Goal: Obtain resource: Obtain resource

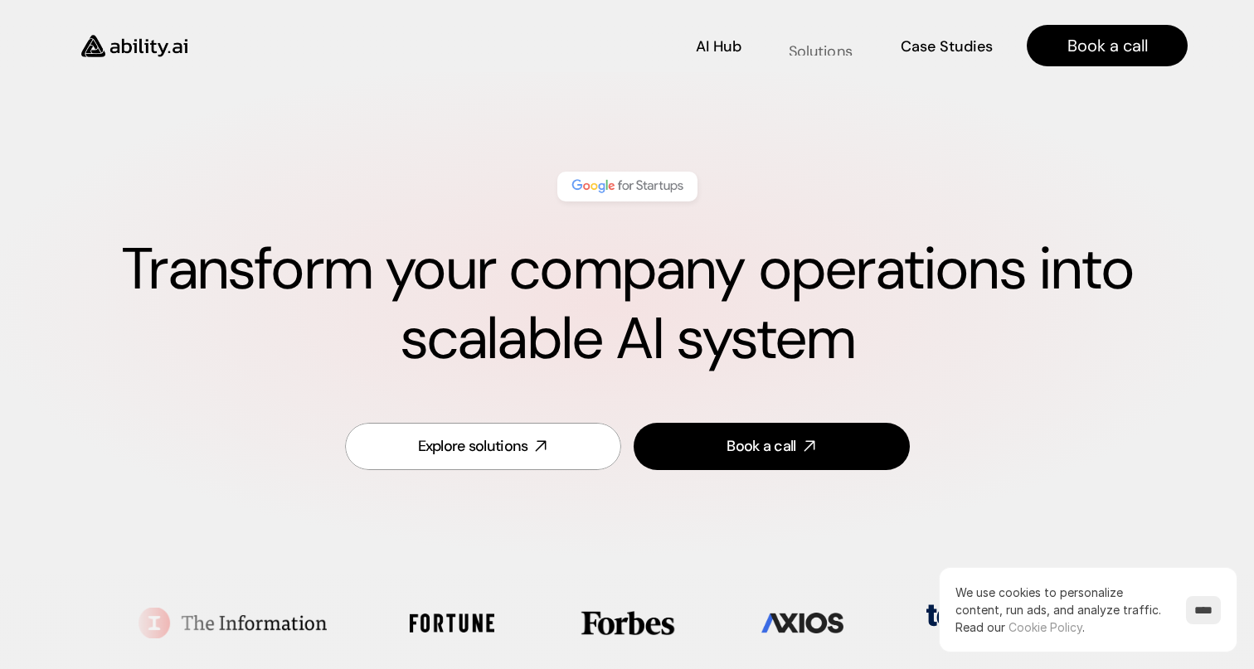
click at [817, 46] on p "Solutions" at bounding box center [821, 51] width 64 height 21
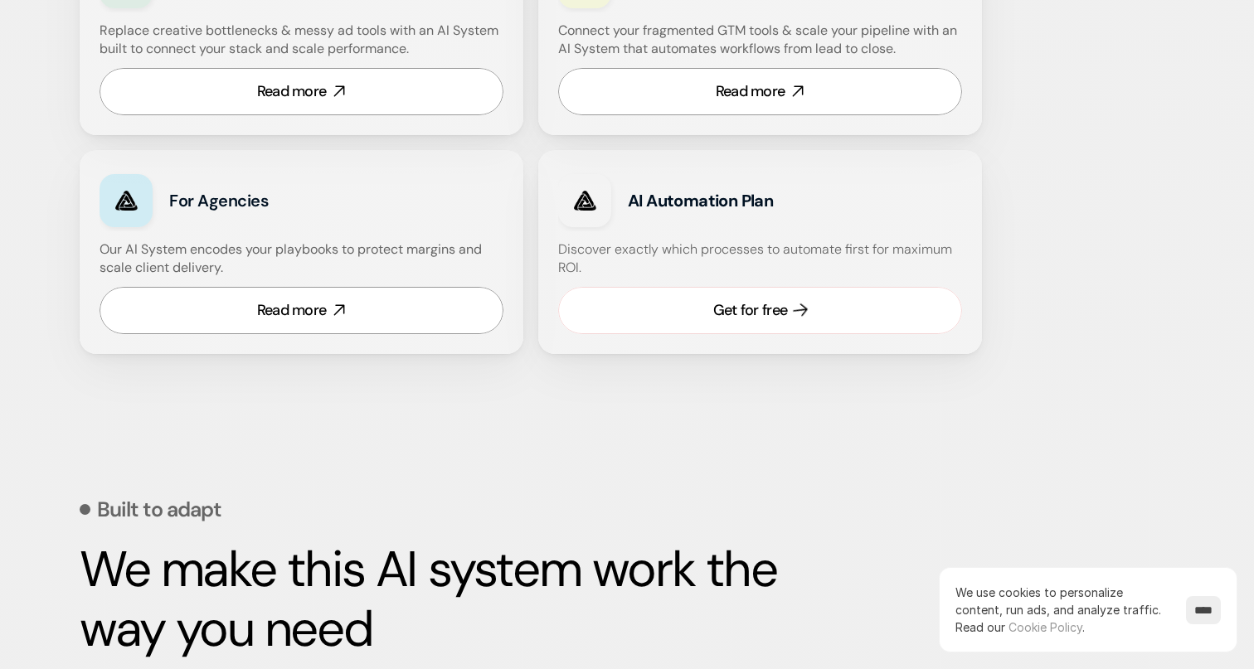
scroll to position [1144, 0]
click at [386, 308] on link "Read more" at bounding box center [302, 309] width 404 height 47
click at [771, 315] on div "Get for free" at bounding box center [750, 309] width 74 height 21
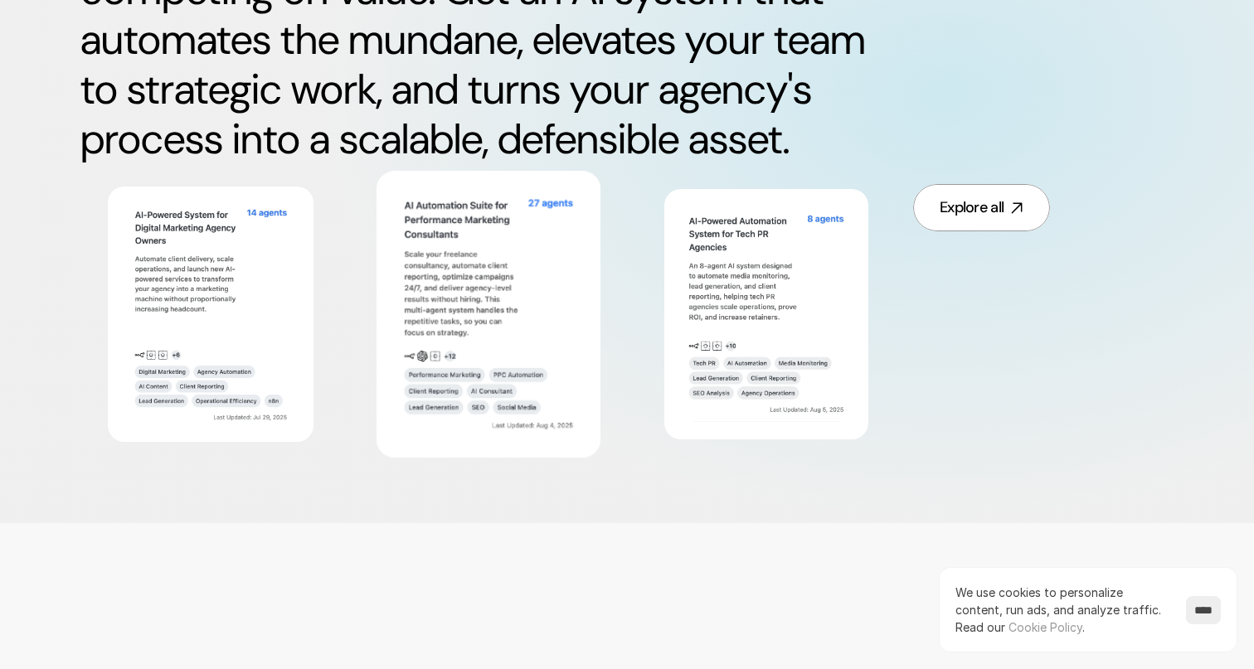
scroll to position [964, 0]
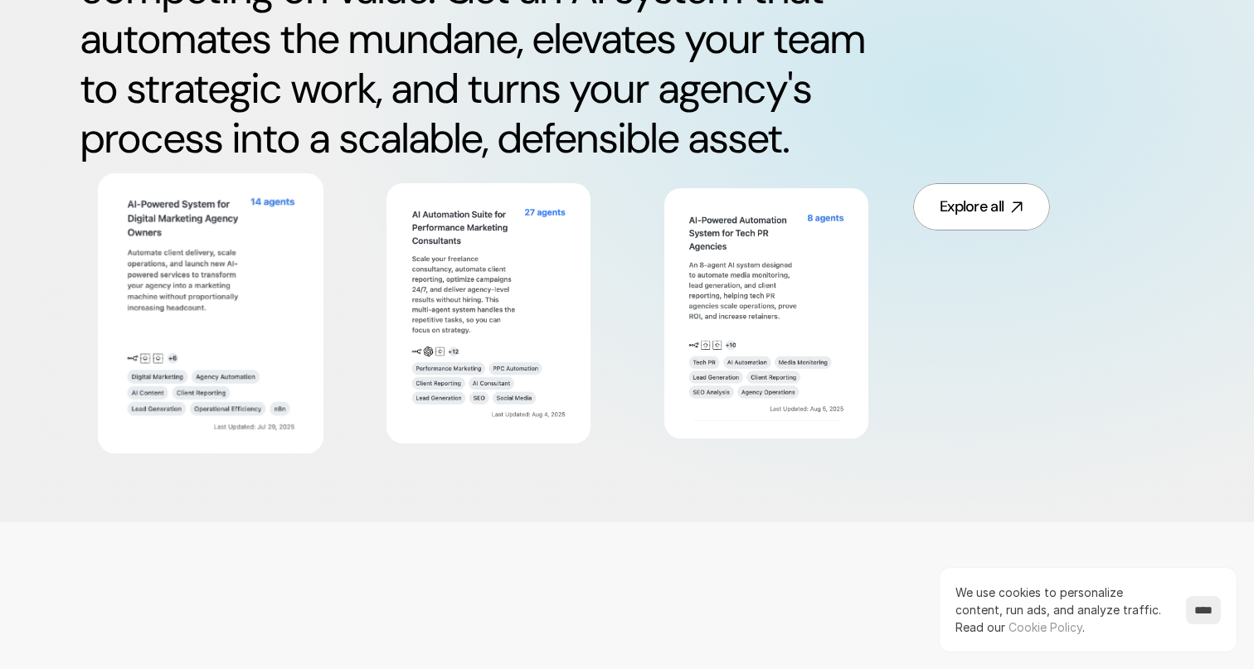
click at [221, 329] on img at bounding box center [210, 313] width 182 height 237
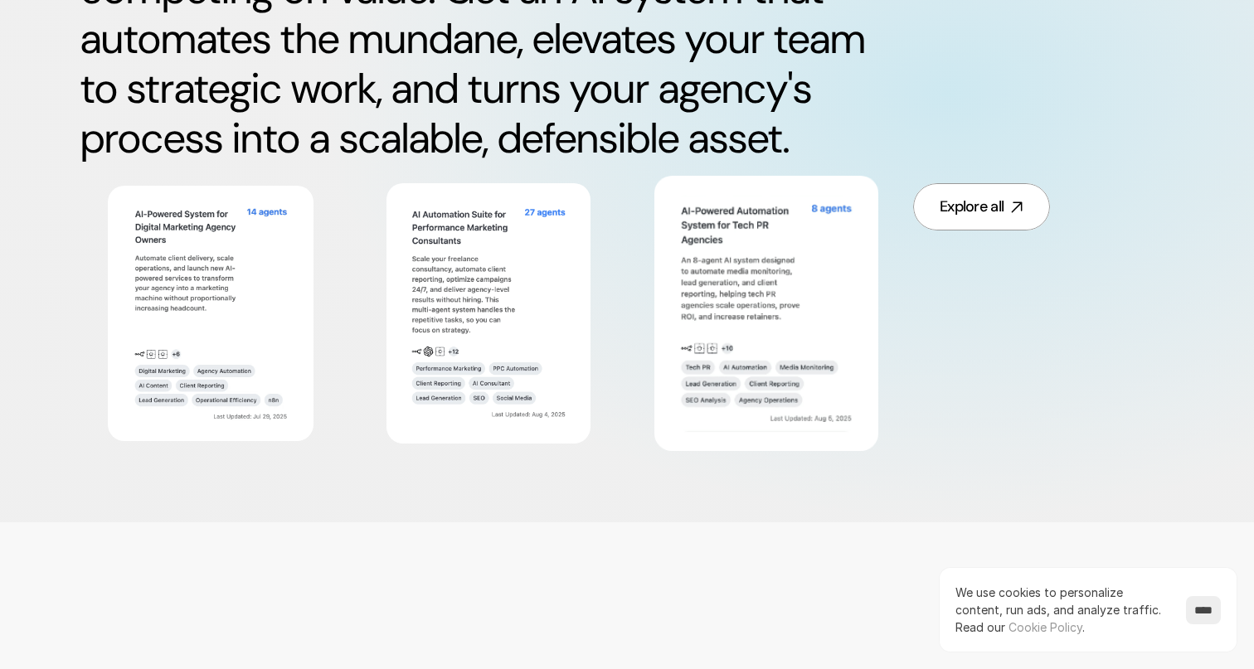
click at [736, 275] on img at bounding box center [766, 313] width 182 height 237
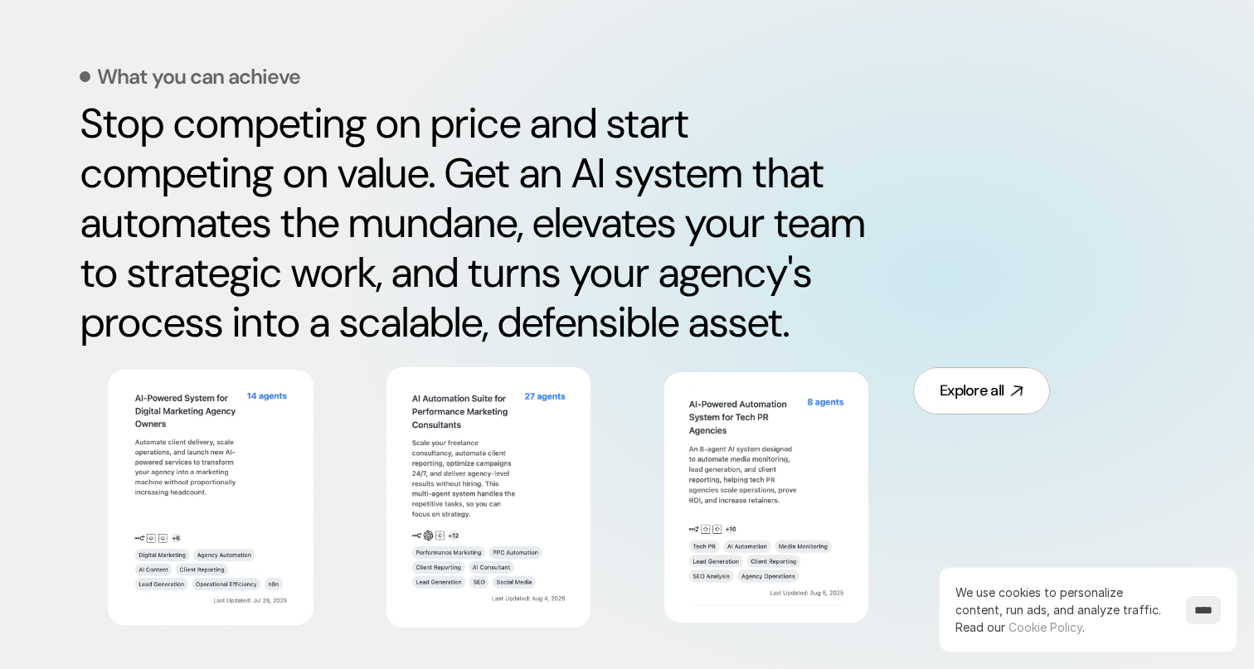
scroll to position [780, 0]
click at [957, 379] on link "Explore all" at bounding box center [981, 390] width 137 height 47
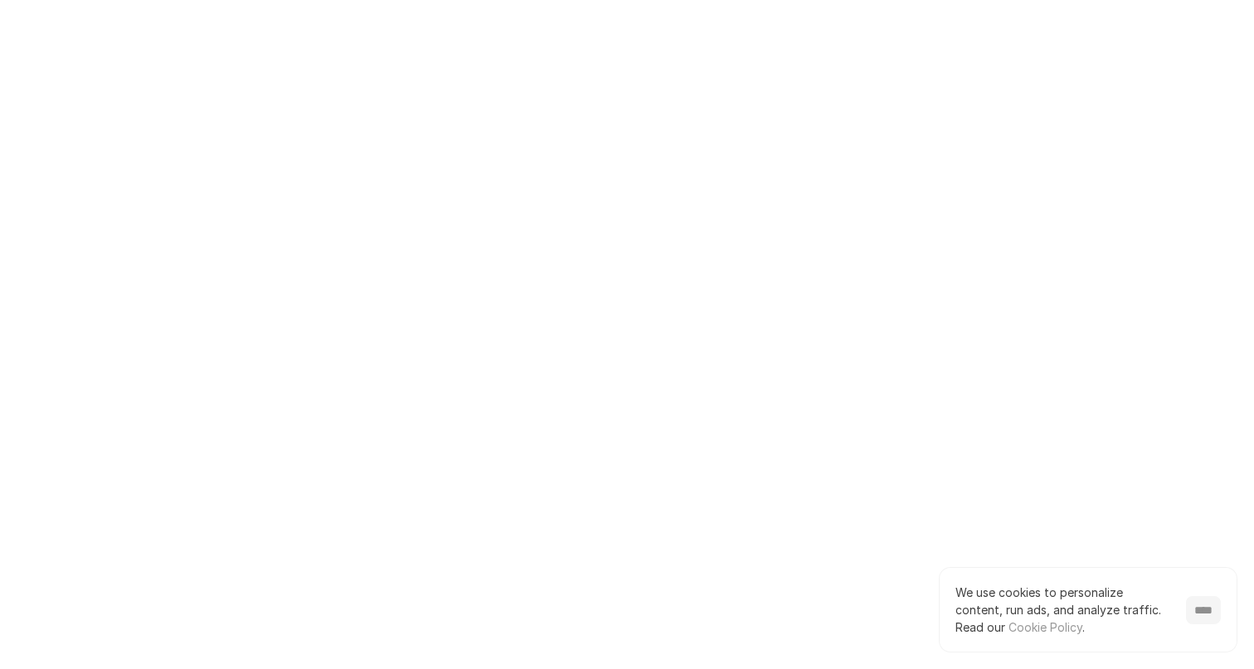
click at [1187, 611] on input "****" at bounding box center [1203, 610] width 35 height 28
